Goal: Answer question/provide support: Answer question/provide support

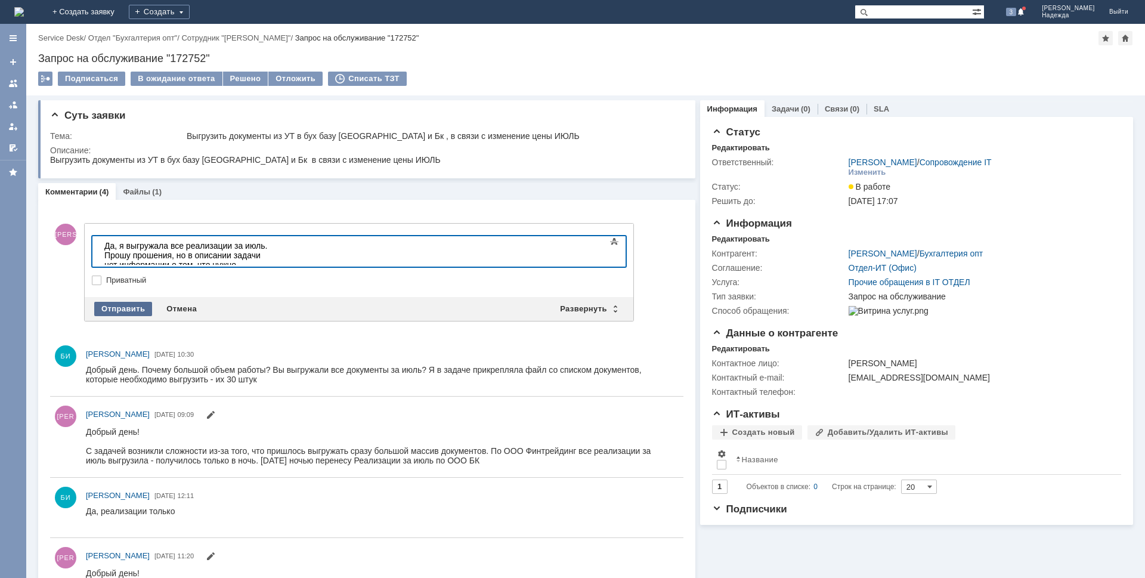
click at [123, 310] on div "Отправить" at bounding box center [123, 309] width 58 height 14
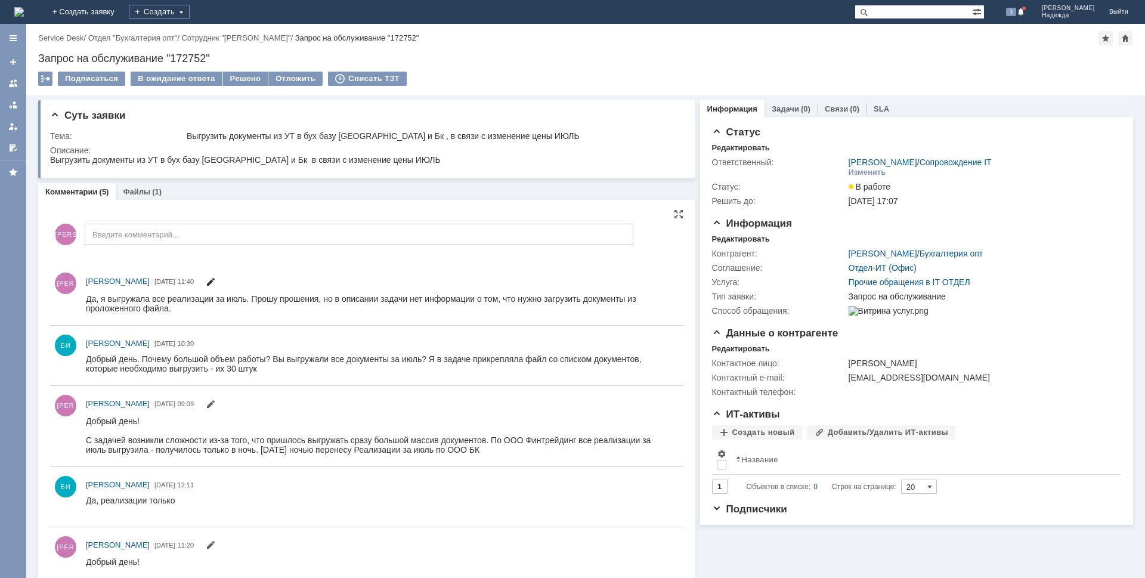
click at [215, 282] on span at bounding box center [211, 284] width 10 height 10
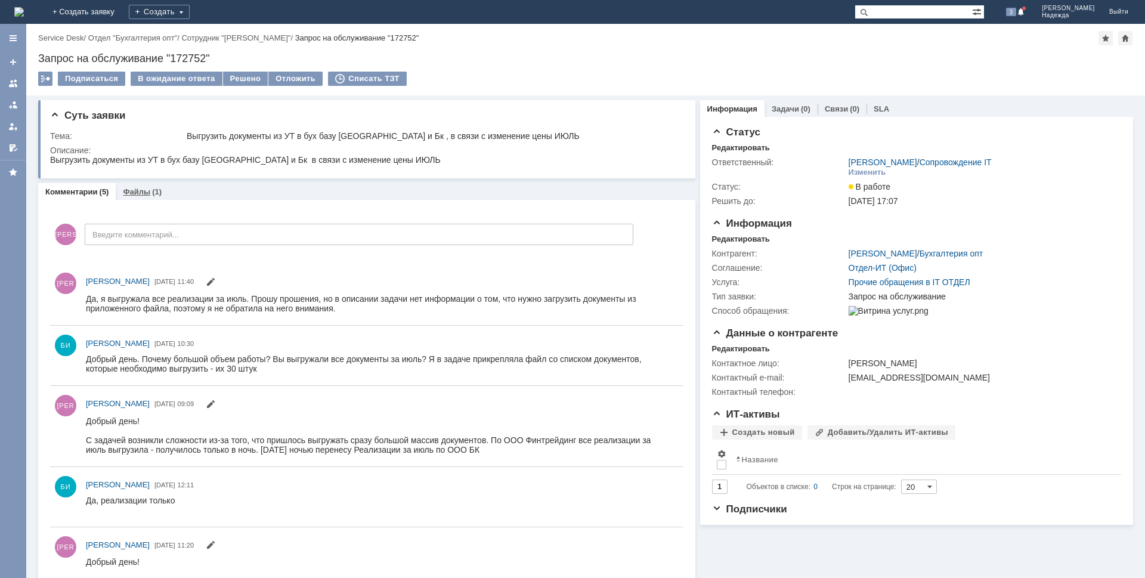
click at [145, 190] on link "Файлы" at bounding box center [136, 191] width 27 height 9
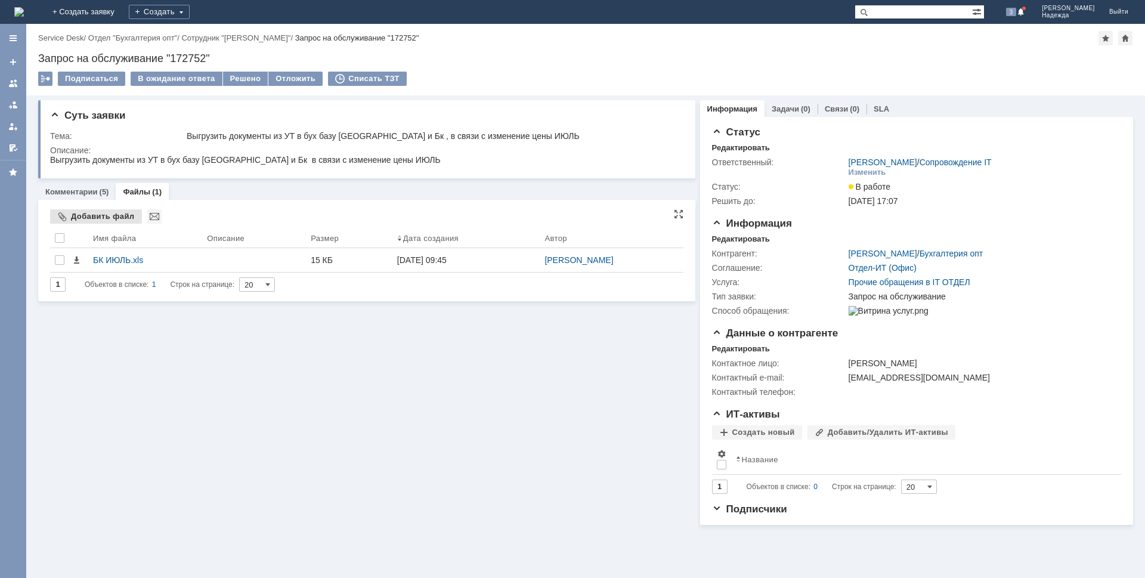
click at [92, 216] on div "Добавить файл" at bounding box center [96, 216] width 92 height 14
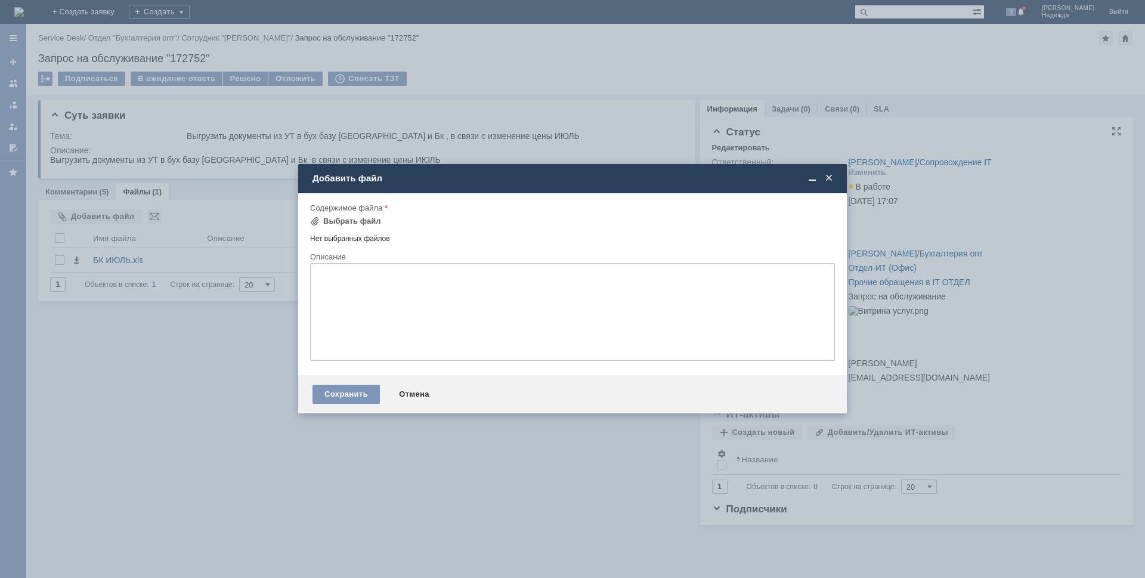
click at [828, 178] on span at bounding box center [829, 178] width 12 height 11
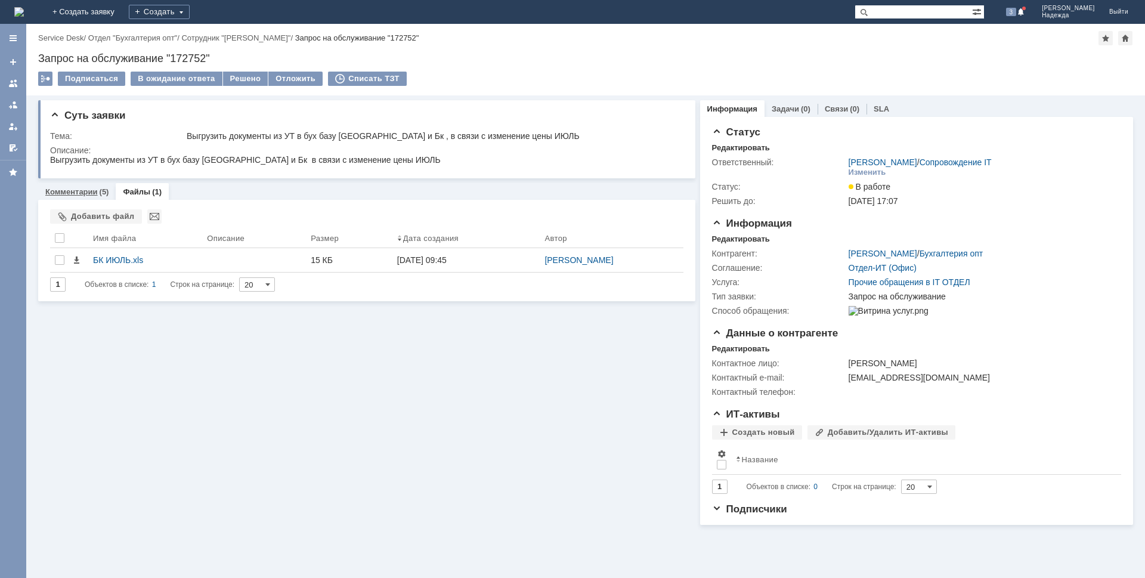
click at [70, 190] on link "Комментарии" at bounding box center [71, 191] width 52 height 9
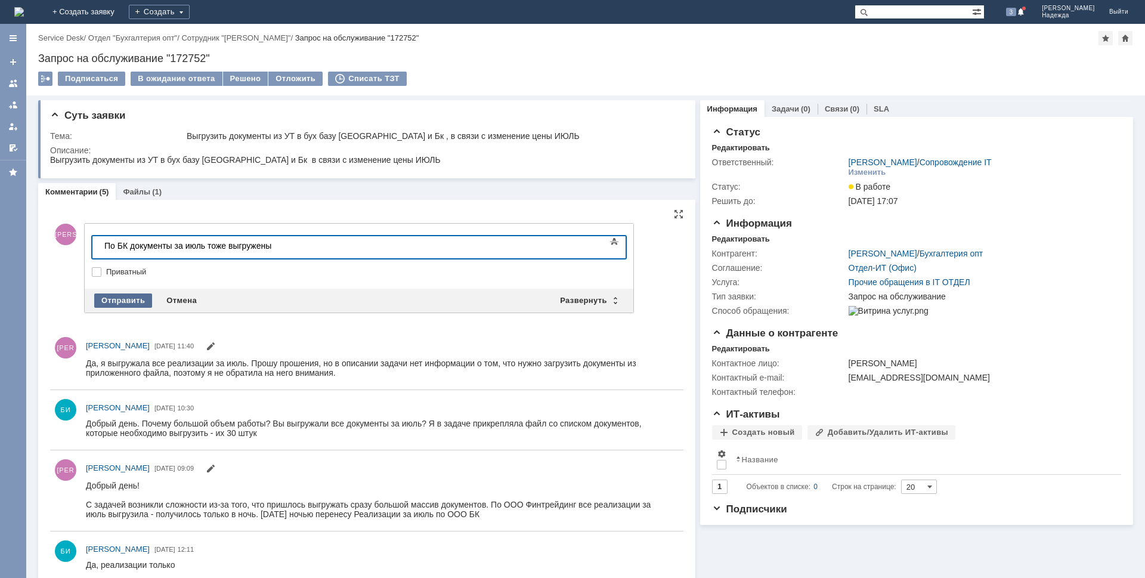
click at [131, 304] on div "Отправить" at bounding box center [123, 300] width 58 height 14
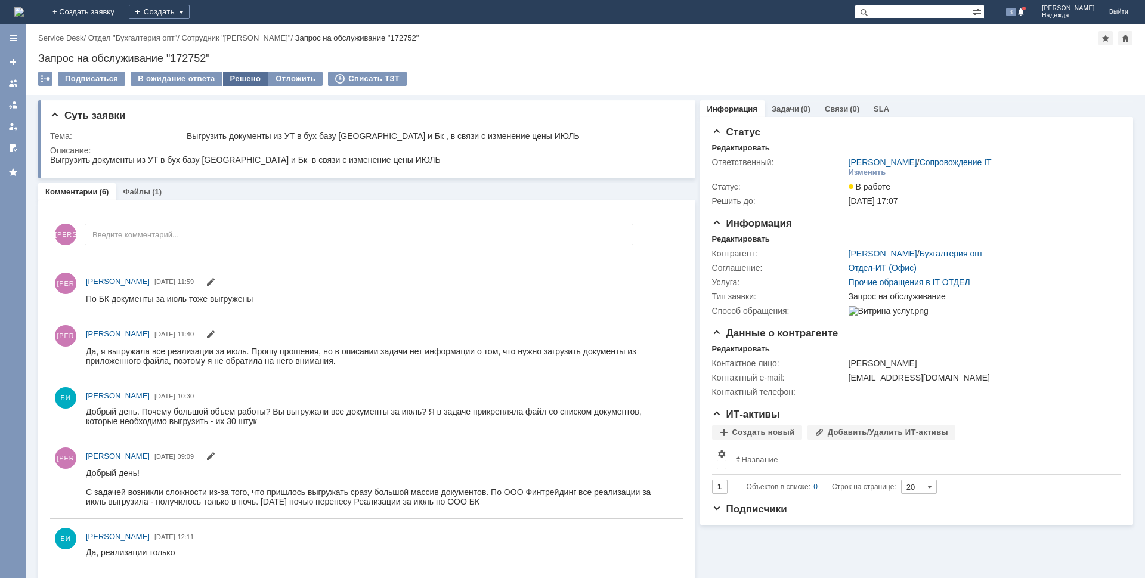
click at [242, 75] on div "Решено" at bounding box center [245, 79] width 45 height 14
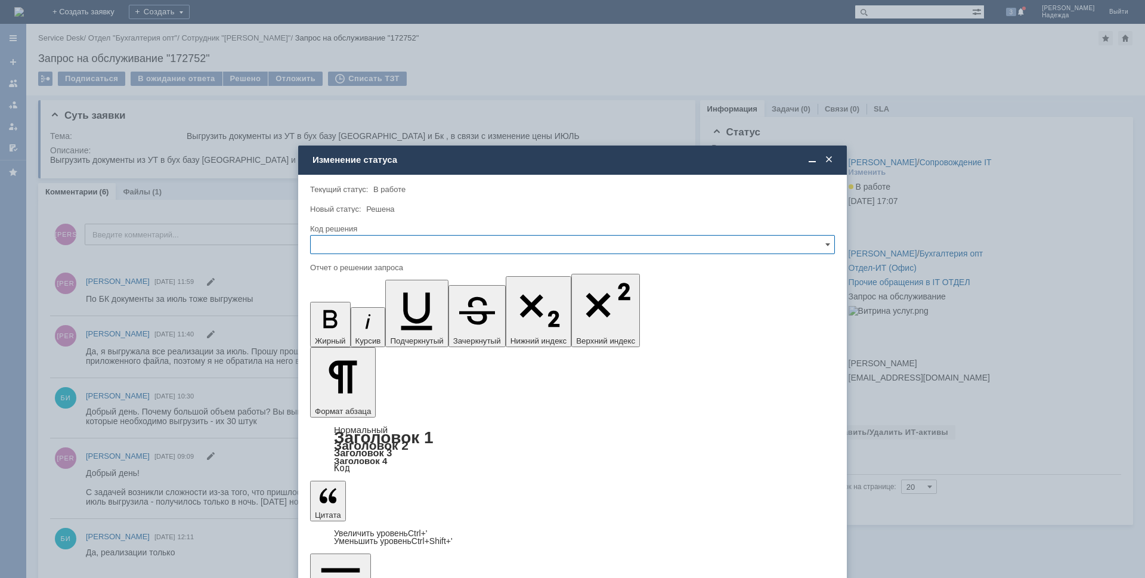
click at [336, 247] on input "text" at bounding box center [572, 244] width 525 height 19
click at [348, 320] on div "Решено" at bounding box center [573, 325] width 524 height 19
type input "Решено"
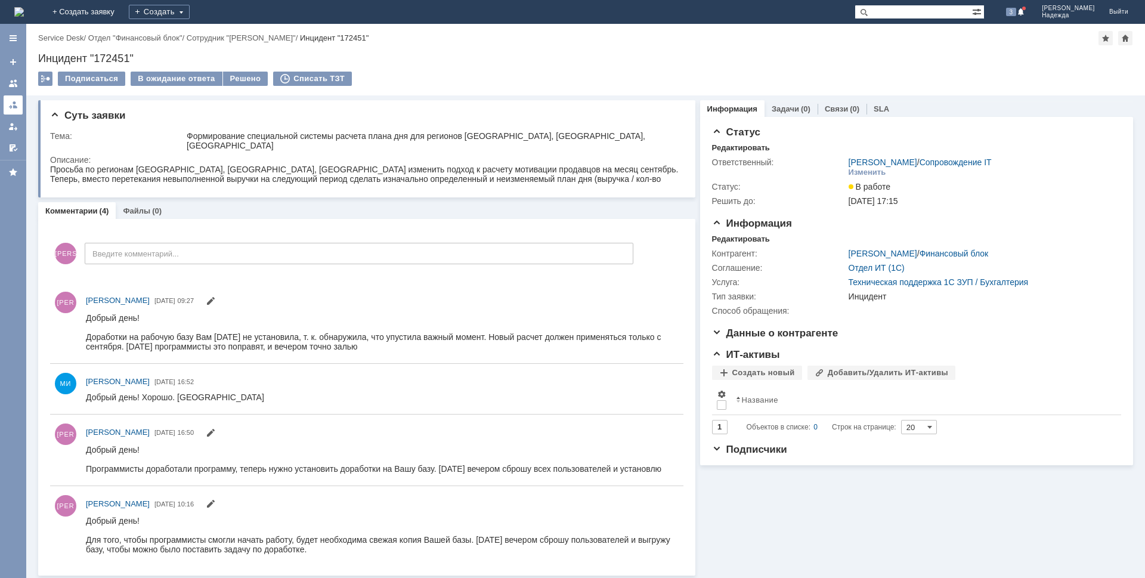
click at [13, 105] on div at bounding box center [13, 105] width 10 height 10
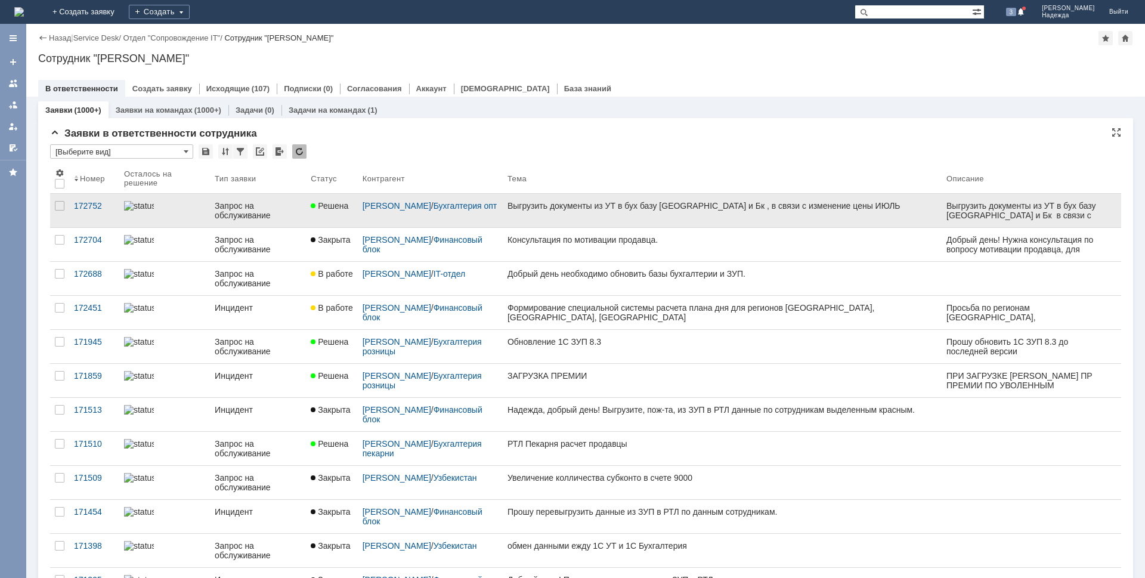
click at [607, 202] on div "Выгрузить документы из УТ в бух базу [GEOGRAPHIC_DATA] и Бк , в связи с изменен…" at bounding box center [722, 206] width 429 height 10
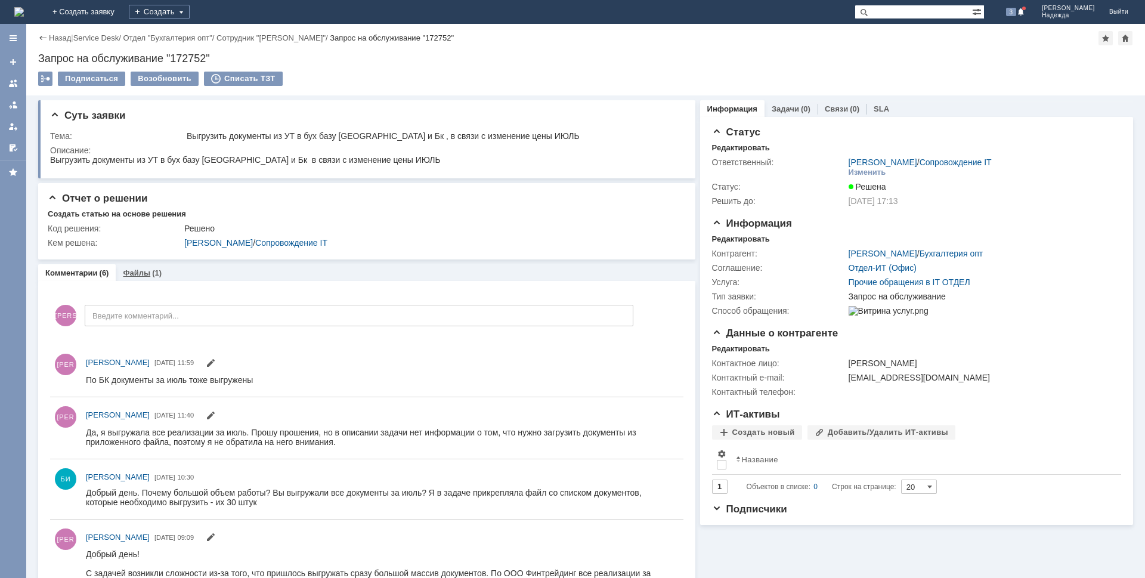
click at [139, 269] on link "Файлы" at bounding box center [136, 272] width 27 height 9
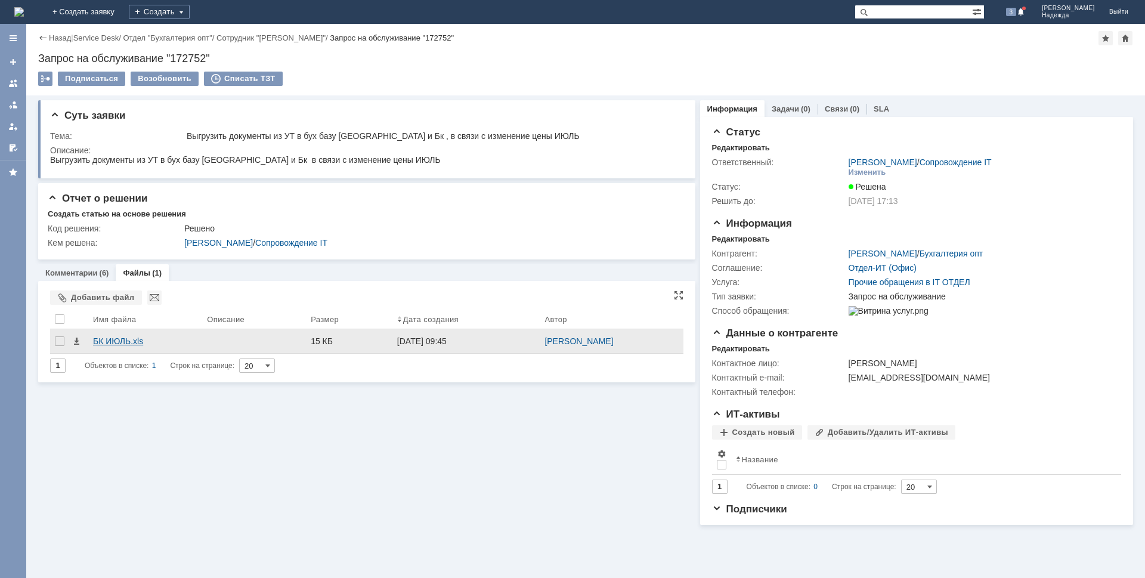
click at [112, 338] on div "БК ИЮЛЬ.xls" at bounding box center [145, 341] width 104 height 10
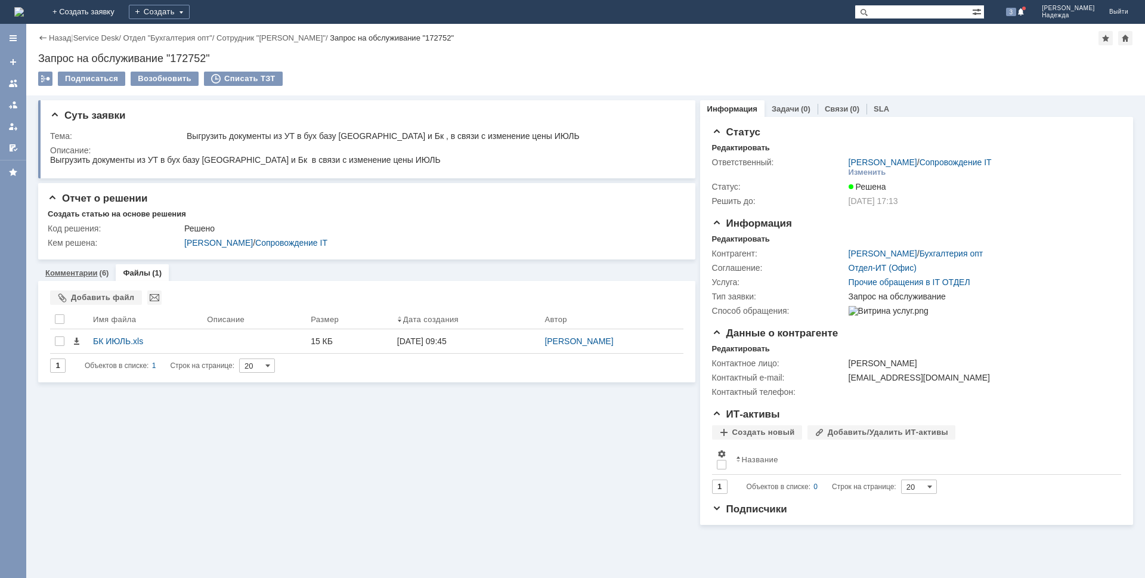
click at [85, 273] on link "Комментарии" at bounding box center [71, 272] width 52 height 9
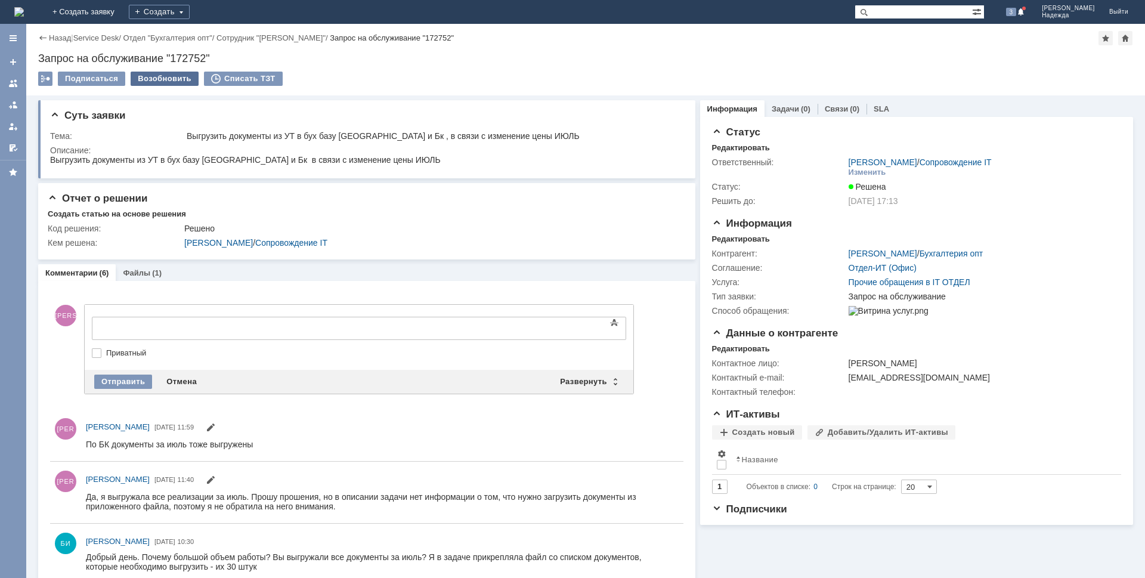
click at [166, 80] on div "Возобновить" at bounding box center [165, 79] width 68 height 14
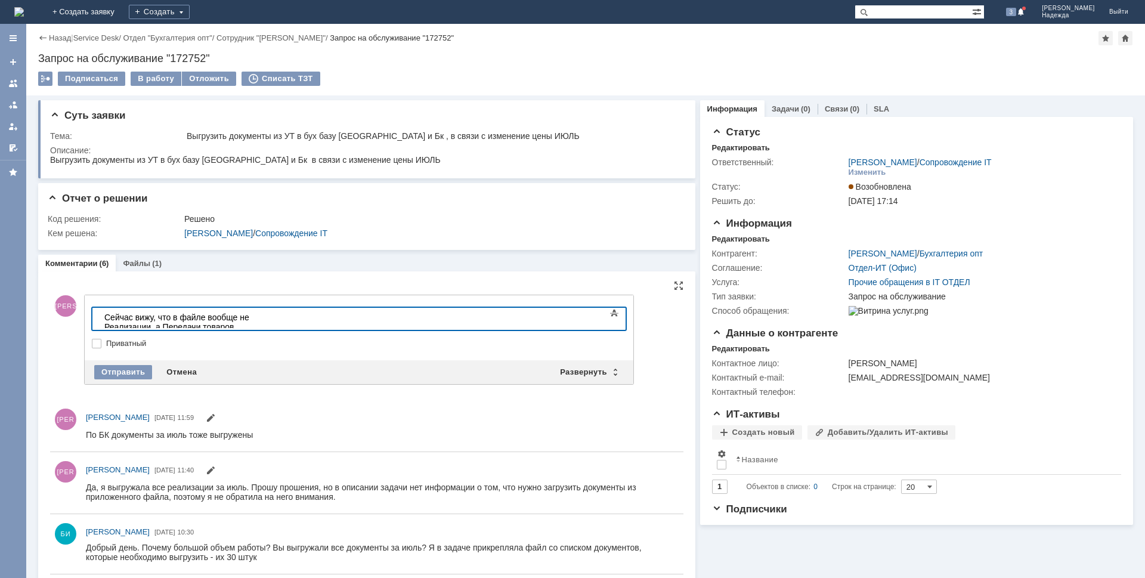
click at [274, 319] on div "Сейчас вижу, что в файле вообще не Реализации, а Передачи товаров" at bounding box center [188, 322] width 169 height 19
click at [124, 368] on div "Отправить" at bounding box center [123, 372] width 58 height 14
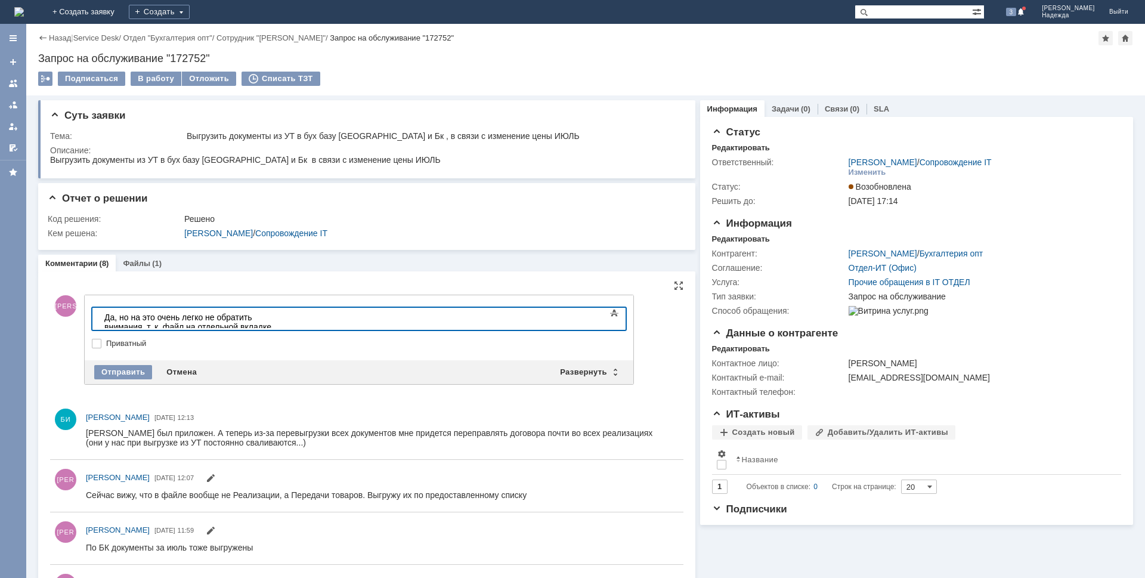
scroll to position [60, 0]
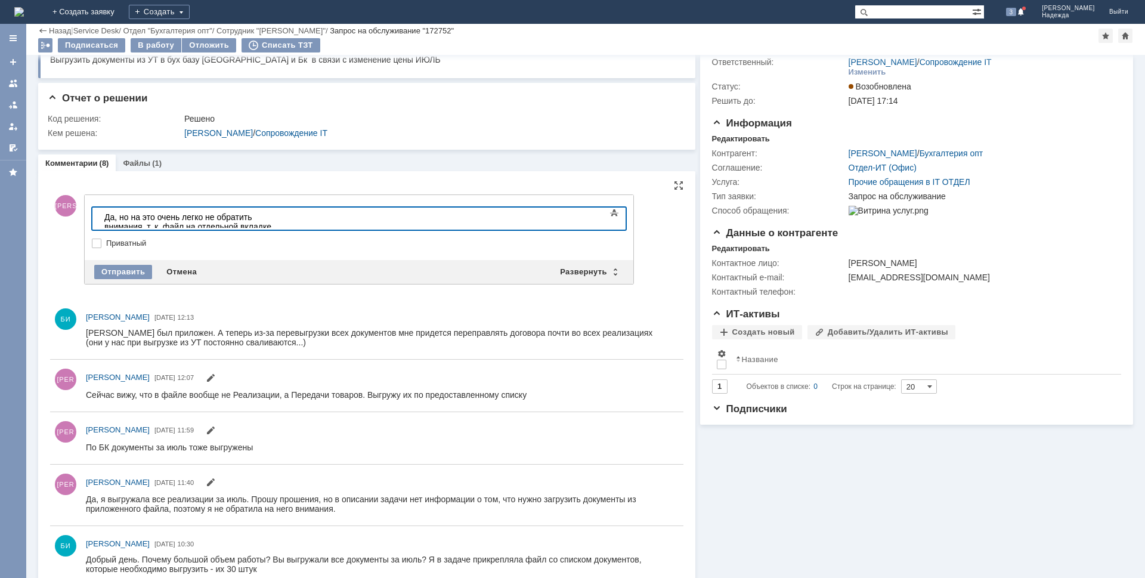
click at [274, 216] on div "Да, но на это очень легко не обратить внимания, т. к. файл на отдельной вкладке…" at bounding box center [188, 231] width 169 height 38
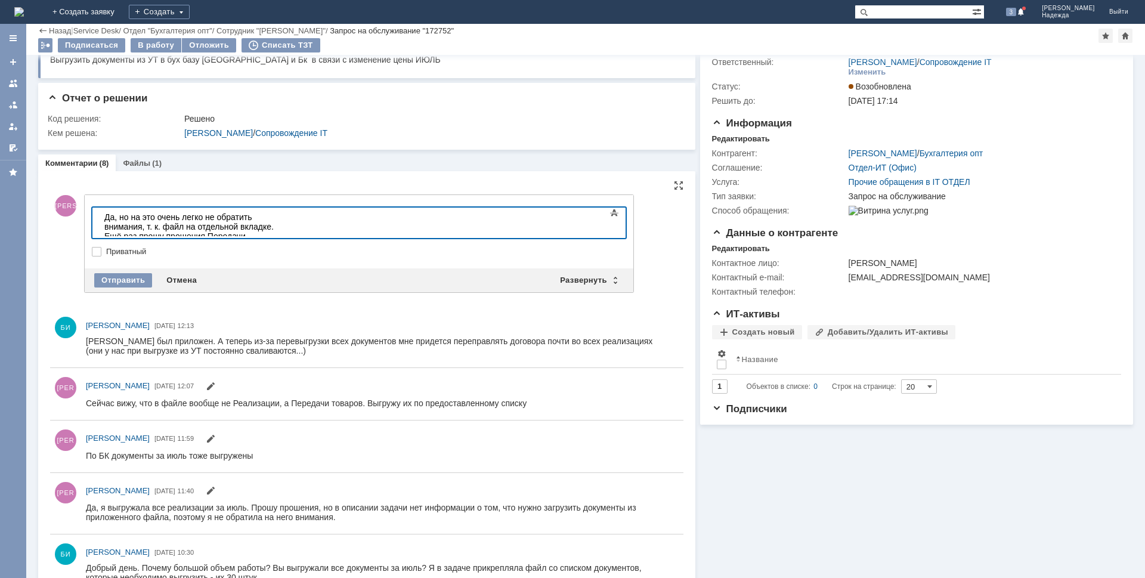
click at [274, 217] on div "Да, но на это очень легко не обратить внимания, т. к. файл на отдельной вкладке…" at bounding box center [188, 231] width 169 height 38
click at [149, 230] on div "Да, но на это очень легко не обратить внимания, т. к. файл на отдельной вкладке…" at bounding box center [188, 231] width 169 height 38
drag, startPoint x: 203, startPoint y: 226, endPoint x: 248, endPoint y: 230, distance: 44.9
click at [248, 230] on div "Да, но на это очень легко не обратить внимания, т. к. файл на отдельной вкладке…" at bounding box center [188, 231] width 169 height 38
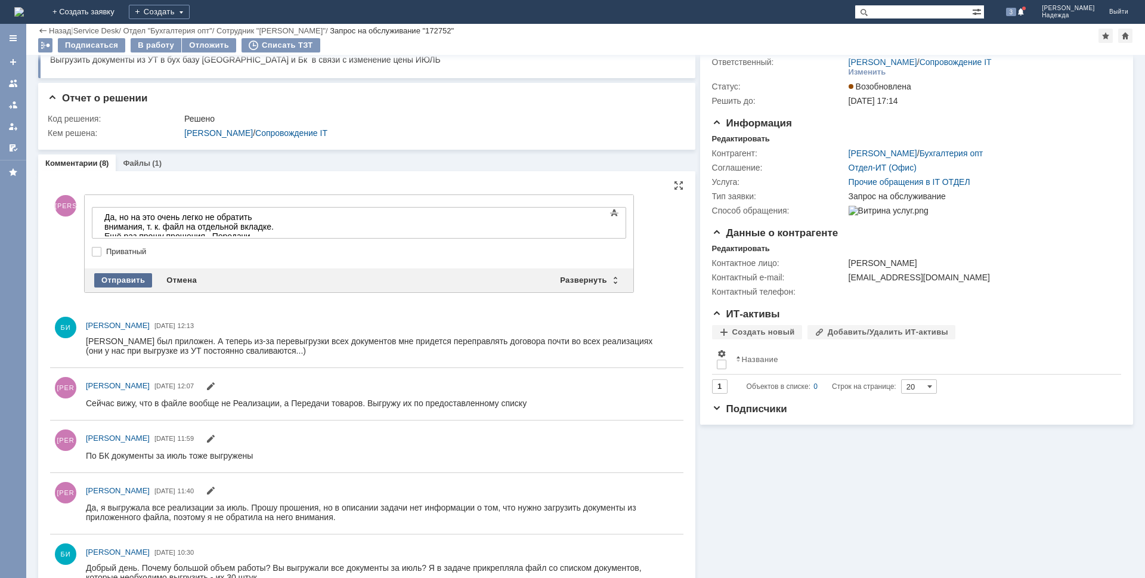
click at [122, 278] on div "Отправить" at bounding box center [123, 280] width 58 height 14
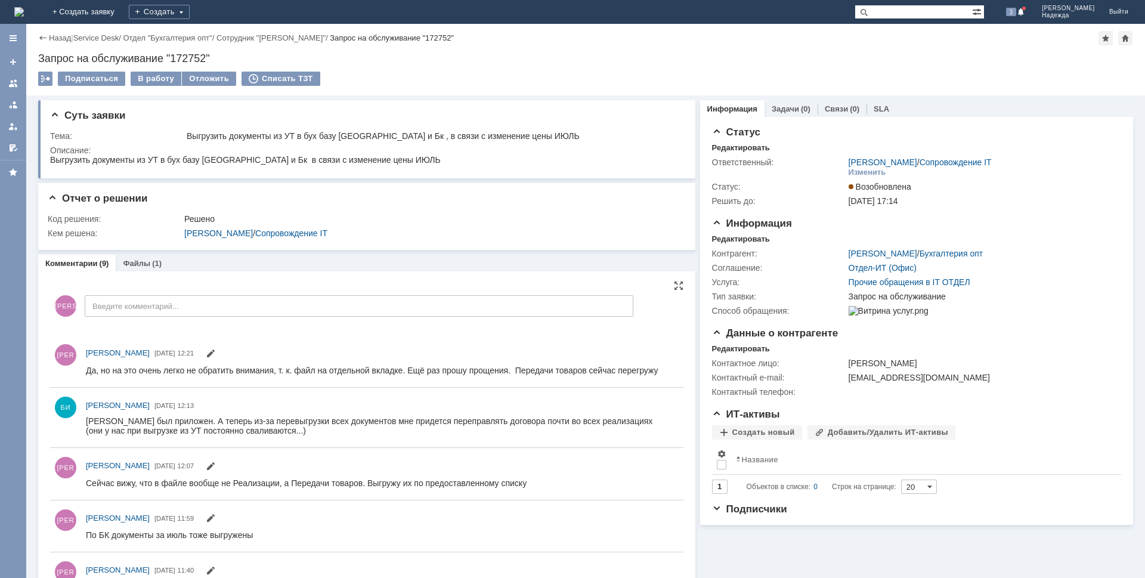
scroll to position [0, 0]
